Goal: Information Seeking & Learning: Check status

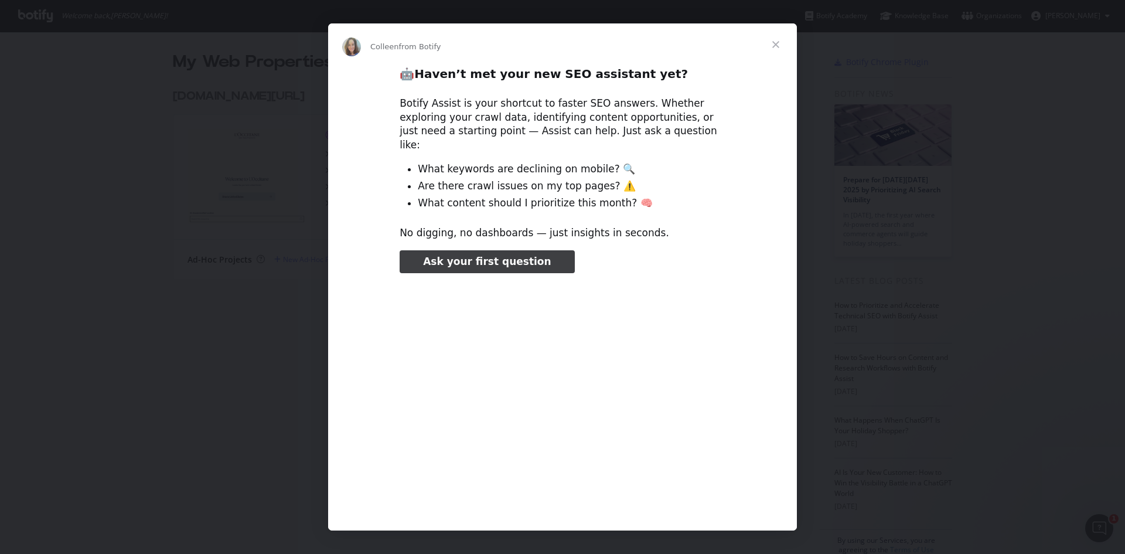
type input "425089"
click at [775, 48] on span "Close" at bounding box center [776, 44] width 42 height 42
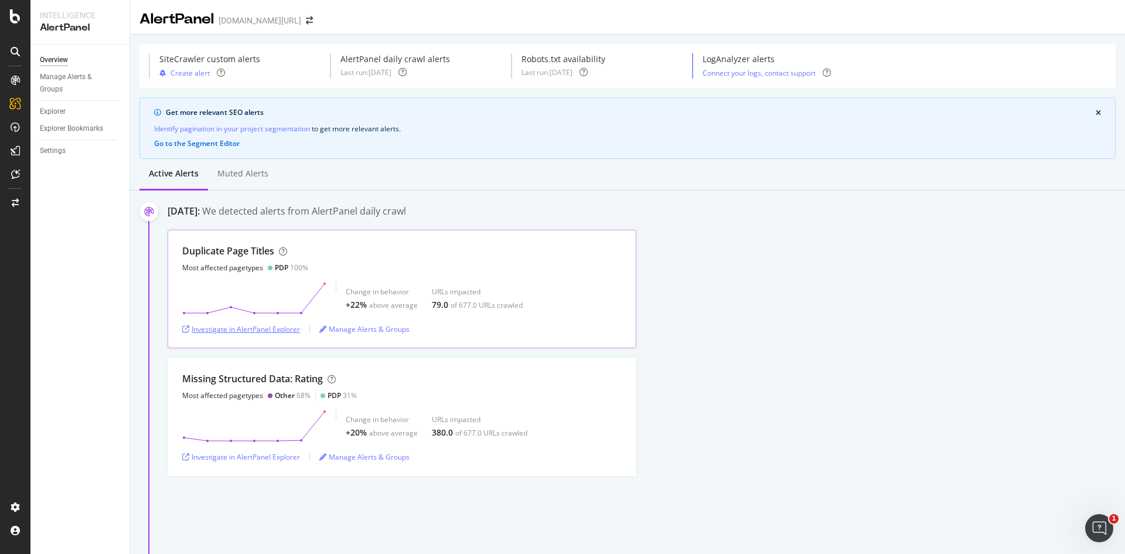
click at [227, 326] on div "Investigate in AlertPanel Explorer" at bounding box center [241, 329] width 118 height 10
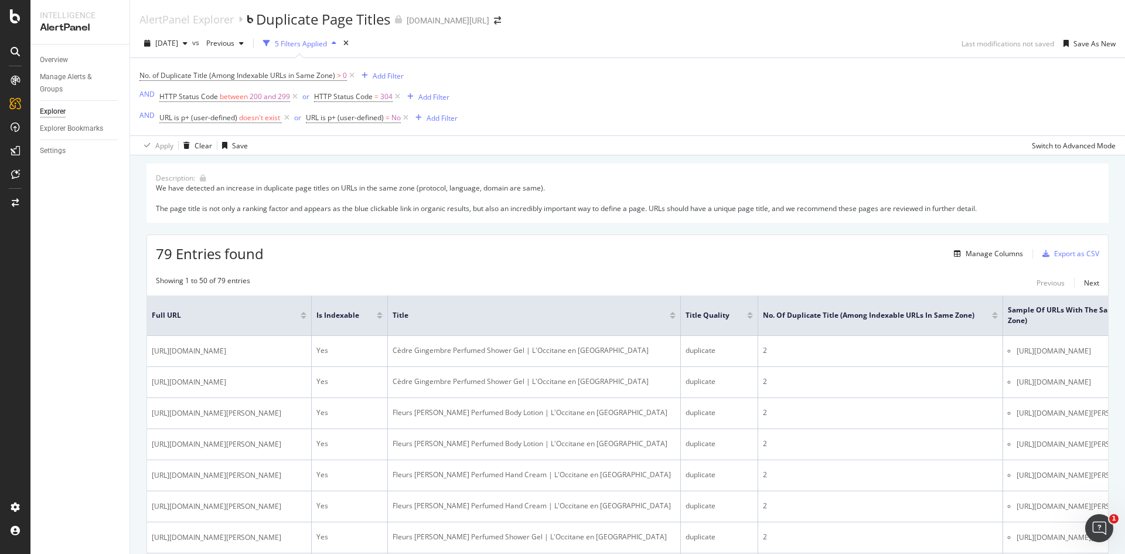
scroll to position [176, 0]
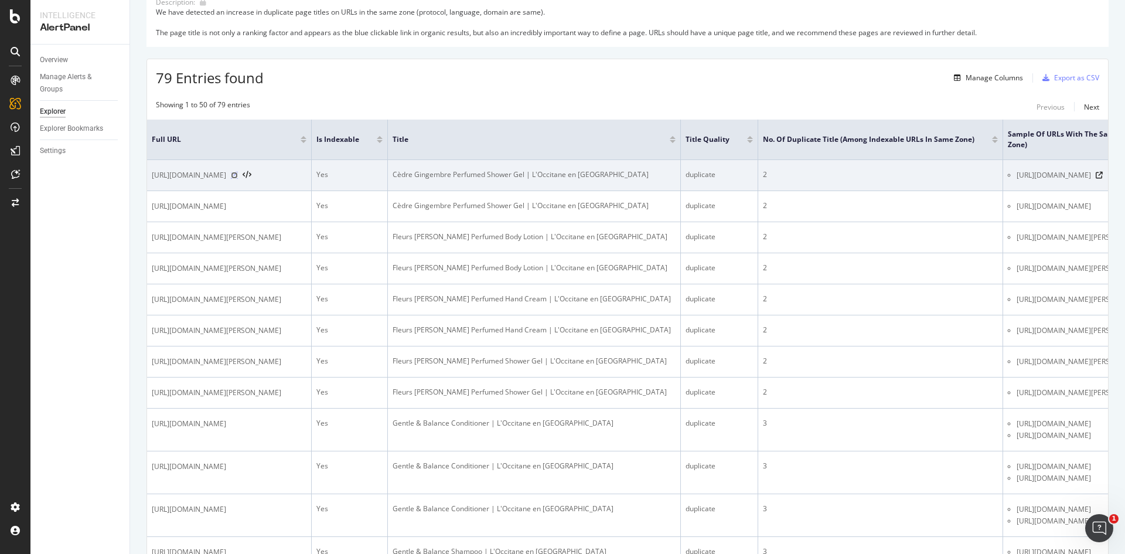
click at [238, 179] on icon at bounding box center [234, 175] width 7 height 7
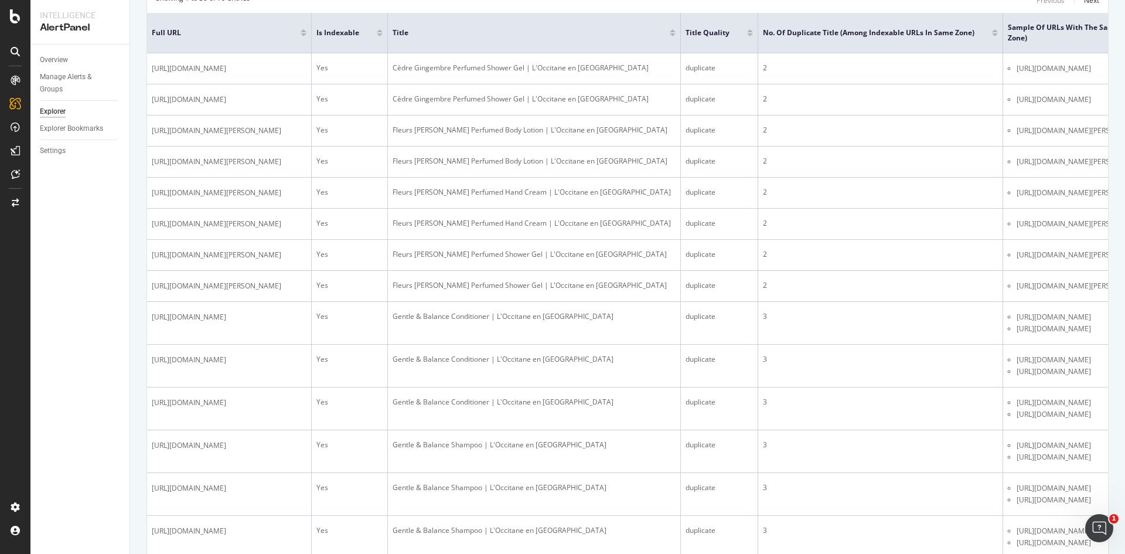
scroll to position [293, 0]
